Goal: Use online tool/utility: Utilize a website feature to perform a specific function

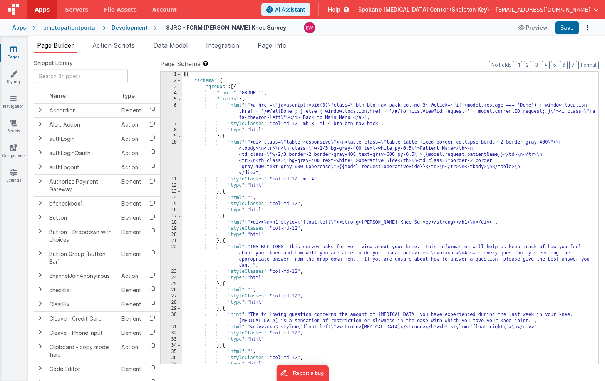
click at [15, 49] on icon at bounding box center [13, 49] width 7 height 8
click at [306, 118] on div "[{ "schema" : { "groups" : [{ "_note" : "GROUP 1" , "fields" : [{ "html" : "<a …" at bounding box center [390, 224] width 417 height 305
drag, startPoint x: 306, startPoint y: 118, endPoint x: 346, endPoint y: 120, distance: 39.3
click at [346, 120] on div "[{ "schema" : { "groups" : [{ "_note" : "GROUP 1" , "fields" : [{ "html" : "<a …" at bounding box center [390, 224] width 417 height 305
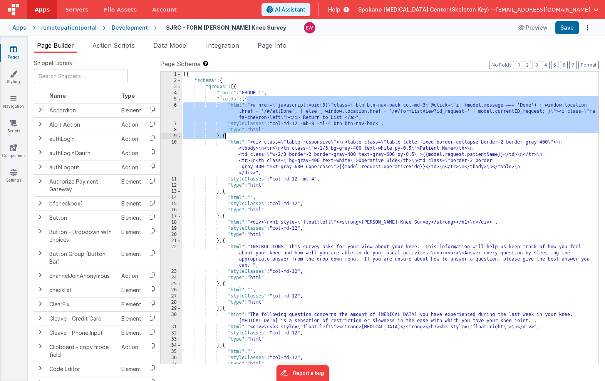
drag, startPoint x: 248, startPoint y: 100, endPoint x: 224, endPoint y: 134, distance: 41.5
click at [224, 134] on div "[{ "schema" : { "groups" : [{ "_note" : "GROUP 1" , "fields" : [{ "html" : "<a …" at bounding box center [390, 224] width 417 height 305
click at [226, 193] on div "[{ "schema" : { "groups" : [{ "_note" : "GROUP 1" , "fields" : [{ "html" : "<a …" at bounding box center [390, 224] width 417 height 305
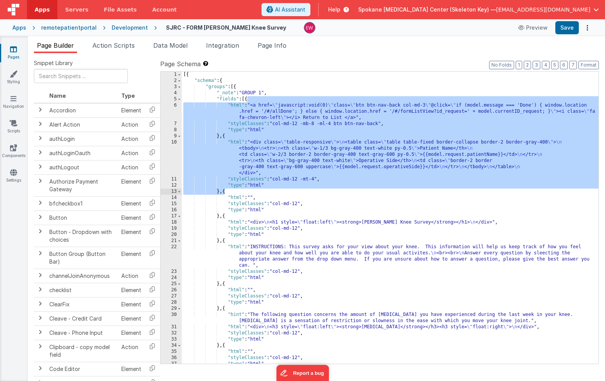
click at [228, 182] on div "[{ "schema" : { "groups" : [{ "_note" : "GROUP 1" , "fields" : [{ "html" : "<a …" at bounding box center [390, 224] width 417 height 305
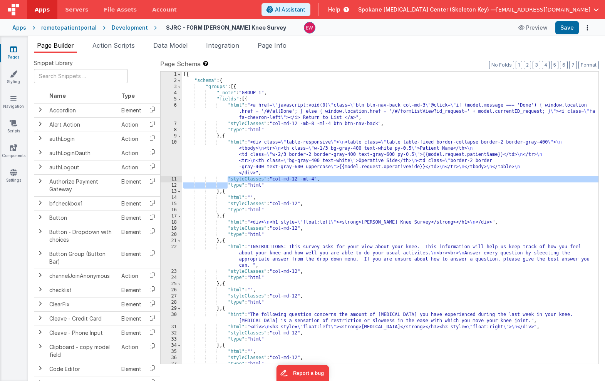
click at [225, 191] on div "[{ "schema" : { "groups" : [{ "_note" : "GROUP 1" , "fields" : [{ "html" : "<a …" at bounding box center [390, 224] width 417 height 305
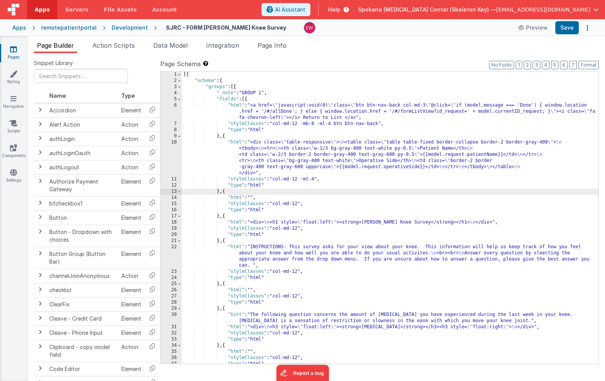
click at [224, 137] on div "[{ "schema" : { "groups" : [{ "_note" : "GROUP 1" , "fields" : [{ "html" : "<a …" at bounding box center [390, 224] width 417 height 305
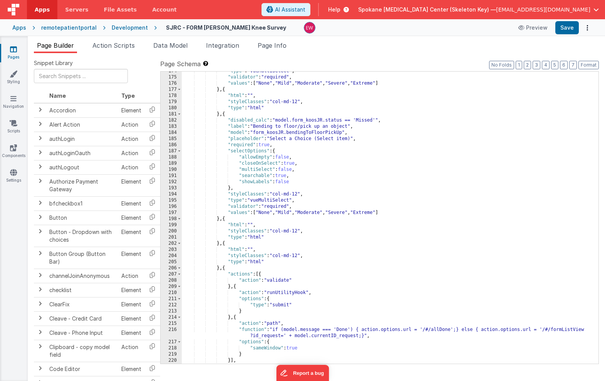
scroll to position [1192, 0]
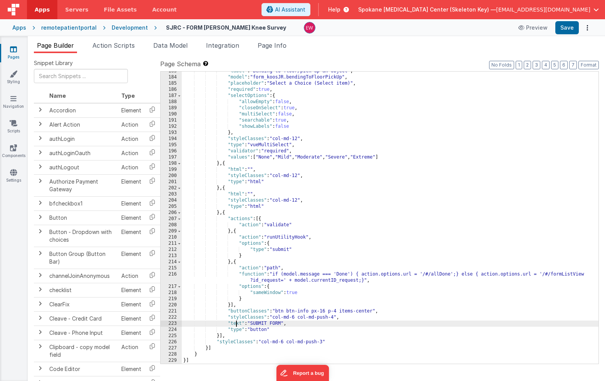
click at [237, 321] on div ""label" : "Bending to floor/pick up an object" , "model" : "form_koosJR.bending…" at bounding box center [390, 220] width 417 height 305
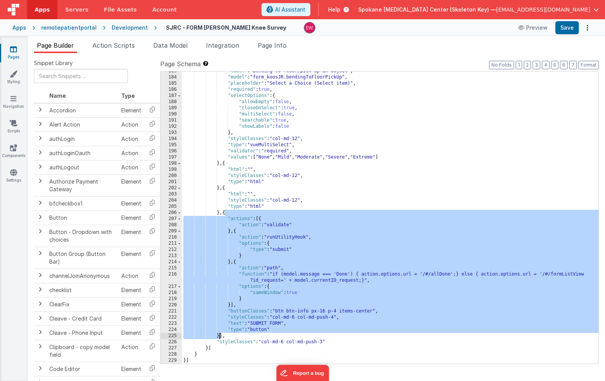
drag, startPoint x: 225, startPoint y: 213, endPoint x: 219, endPoint y: 336, distance: 123.7
click at [219, 336] on div ""label" : "Bending to floor/pick up an object" , "model" : "form_koosJR.bending…" at bounding box center [390, 220] width 417 height 305
click at [274, 331] on div ""label" : "Bending to floor/pick up an object" , "model" : "form_koosJR.bending…" at bounding box center [390, 220] width 417 height 305
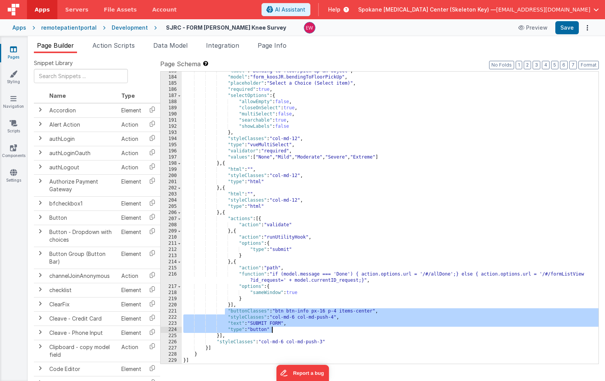
drag, startPoint x: 226, startPoint y: 310, endPoint x: 275, endPoint y: 329, distance: 52.5
click at [275, 329] on div ""label" : "Bending to floor/pick up an object" , "model" : "form_koosJR.bending…" at bounding box center [390, 220] width 417 height 305
click at [309, 340] on div ""label" : "Bending to floor/pick up an object" , "model" : "form_koosJR.bending…" at bounding box center [390, 220] width 417 height 305
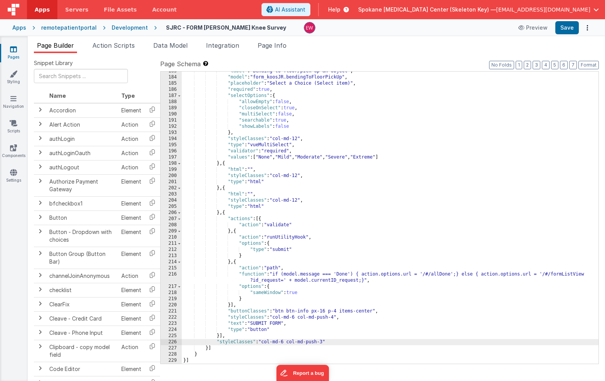
click at [268, 341] on div ""label" : "Bending to floor/pick up an object" , "model" : "form_koosJR.bending…" at bounding box center [390, 220] width 417 height 305
drag, startPoint x: 268, startPoint y: 341, endPoint x: 324, endPoint y: 342, distance: 56.6
click at [324, 342] on div ""label" : "Bending to floor/pick up an object" , "model" : "form_koosJR.bending…" at bounding box center [390, 220] width 417 height 305
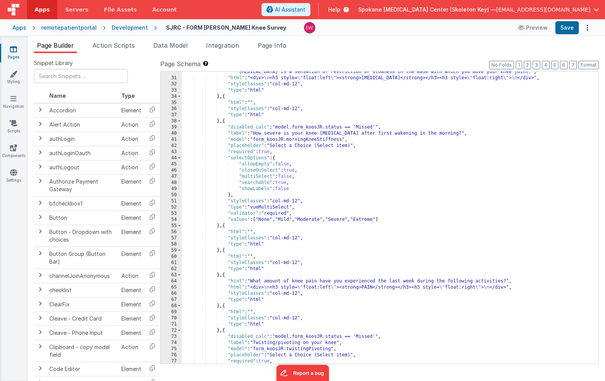
scroll to position [250, 0]
click at [368, 127] on div ""hint" : "The following question concerns the amount of joint stiffness you hav…" at bounding box center [390, 217] width 417 height 311
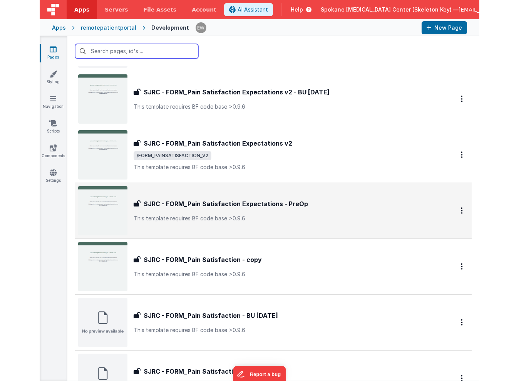
scroll to position [461, 0]
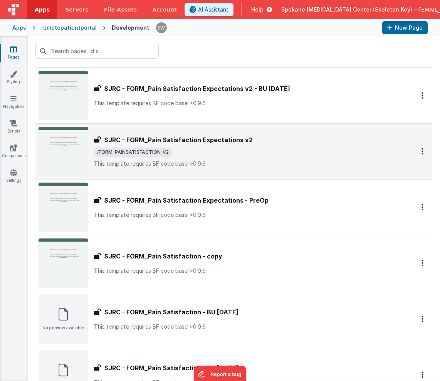
click at [244, 138] on h3 "SJRC - FORM_Pain Satisfaction Expectations v2" at bounding box center [178, 139] width 149 height 9
